Goal: Task Accomplishment & Management: Use online tool/utility

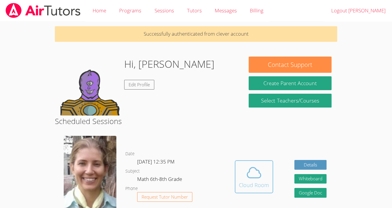
click at [235, 179] on button "Cloud Room" at bounding box center [254, 176] width 38 height 33
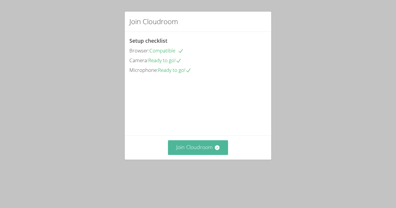
click at [213, 155] on button "Join Cloudroom" at bounding box center [198, 147] width 60 height 14
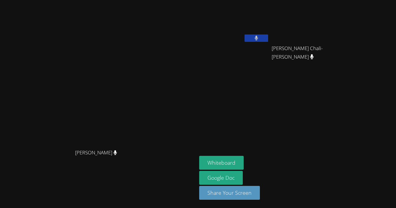
click at [143, 87] on video at bounding box center [98, 92] width 88 height 108
click at [244, 165] on button "Whiteboard" at bounding box center [221, 163] width 45 height 14
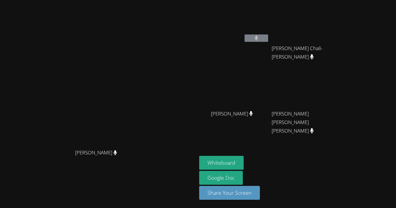
click at [255, 40] on icon at bounding box center [257, 38] width 4 height 5
click at [77, 25] on div "[PERSON_NAME] [PERSON_NAME]" at bounding box center [98, 104] width 192 height 204
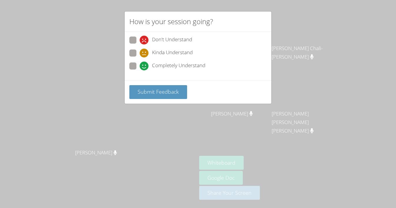
click at [150, 62] on div "Completely Understand" at bounding box center [173, 66] width 66 height 9
click at [145, 63] on input "Completely Understand" at bounding box center [142, 65] width 5 height 5
radio input "true"
click at [155, 93] on span "Submit Feedback" at bounding box center [158, 91] width 41 height 7
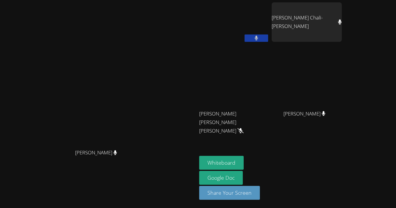
click at [237, 54] on div "[PERSON_NAME]" at bounding box center [234, 33] width 70 height 63
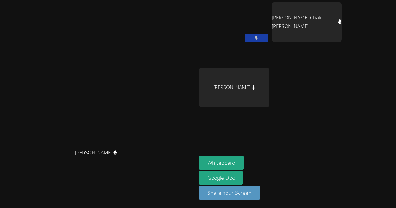
click at [247, 37] on button at bounding box center [257, 38] width 24 height 7
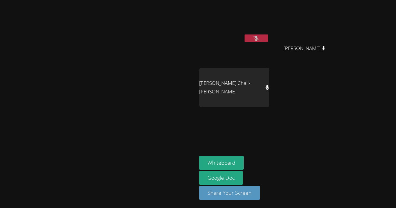
click at [270, 47] on div "[PERSON_NAME]" at bounding box center [234, 33] width 70 height 63
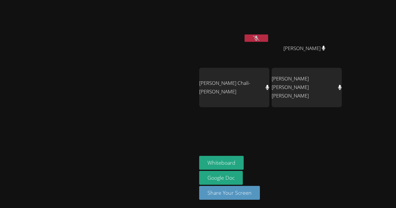
click at [268, 39] on button at bounding box center [257, 38] width 24 height 7
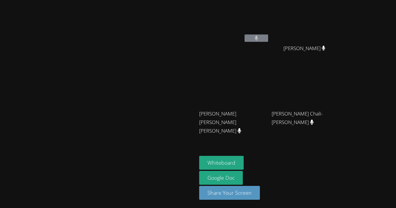
click at [143, 38] on video at bounding box center [98, 92] width 88 height 108
